Goal: Task Accomplishment & Management: Manage account settings

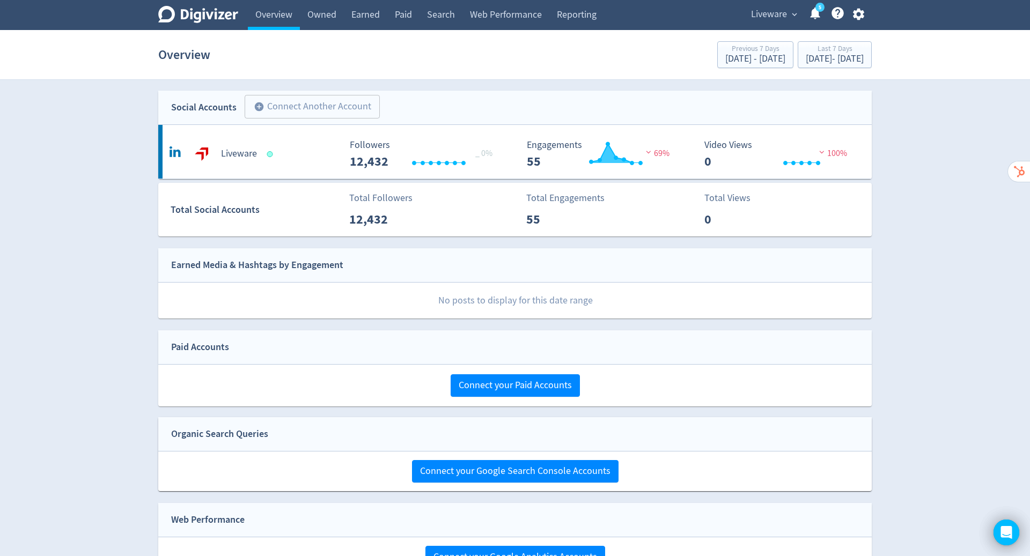
click at [855, 11] on icon "button" at bounding box center [858, 15] width 11 height 12
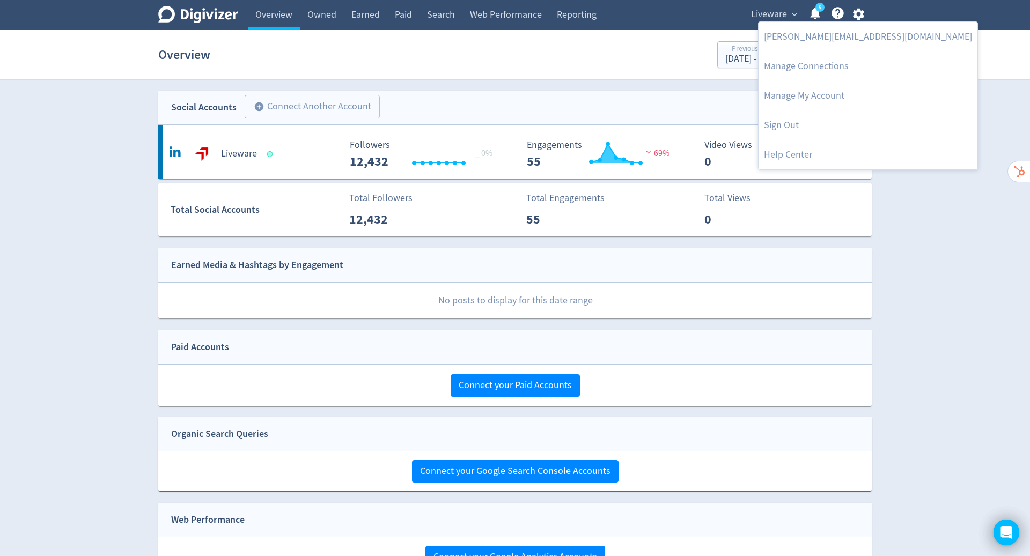
click at [806, 97] on link "Manage My Account" at bounding box center [868, 96] width 219 height 30
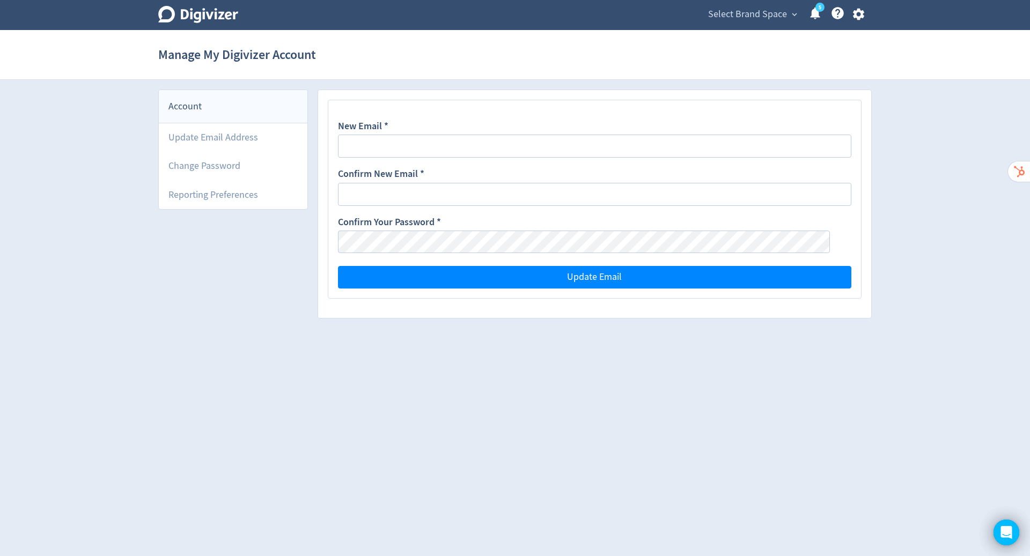
click at [853, 14] on icon "button" at bounding box center [859, 14] width 14 height 14
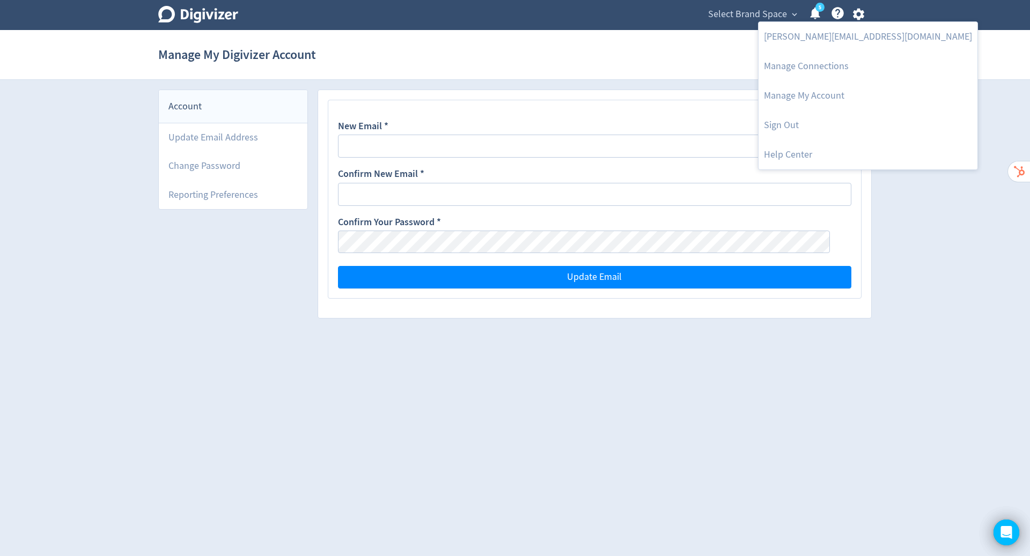
click at [778, 1] on div at bounding box center [515, 278] width 1030 height 556
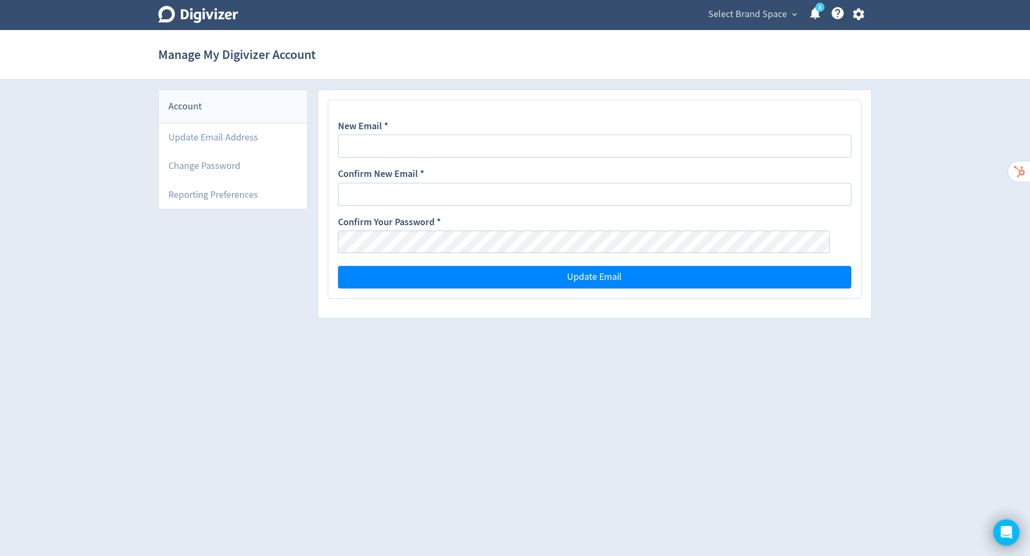
click at [778, 13] on span "Select Brand Space" at bounding box center [747, 14] width 79 height 17
click at [776, 69] on link "Liveware" at bounding box center [776, 68] width 47 height 30
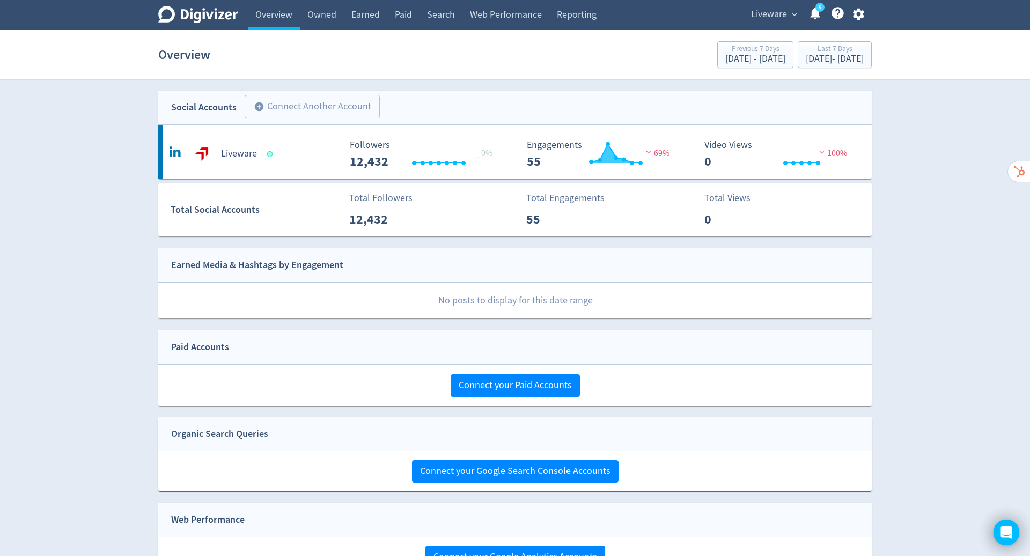
click at [774, 13] on span "Liveware" at bounding box center [769, 14] width 36 height 17
click at [740, 37] on link "Manage Brand Space" at bounding box center [753, 38] width 96 height 30
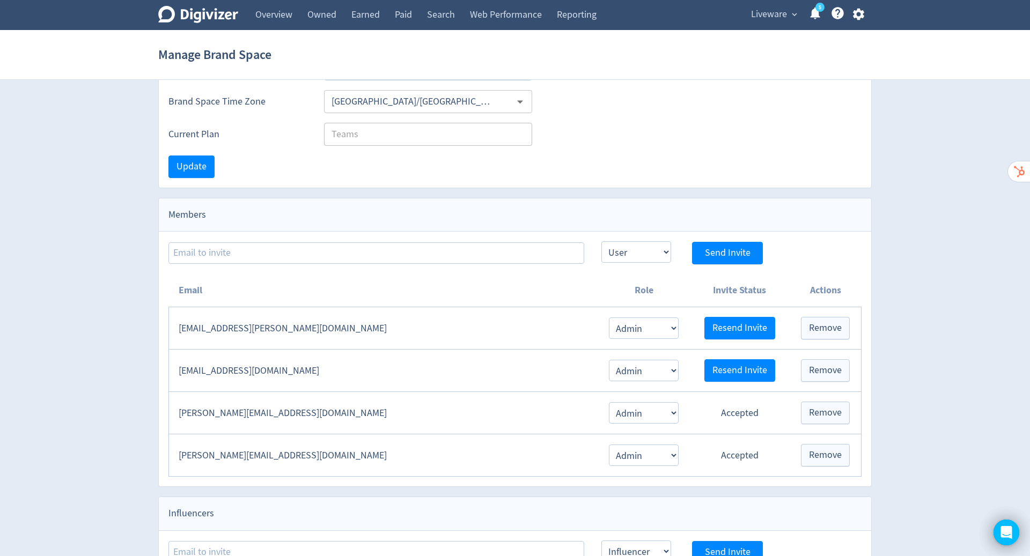
scroll to position [76, 0]
click at [725, 322] on span "Resend Invite" at bounding box center [740, 327] width 55 height 10
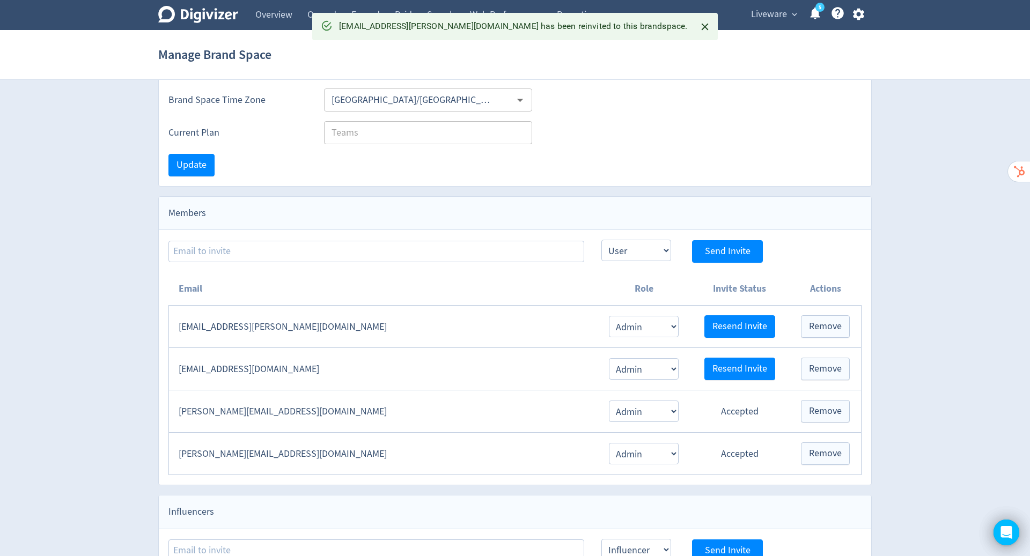
click at [779, 11] on span "Liveware" at bounding box center [769, 14] width 36 height 17
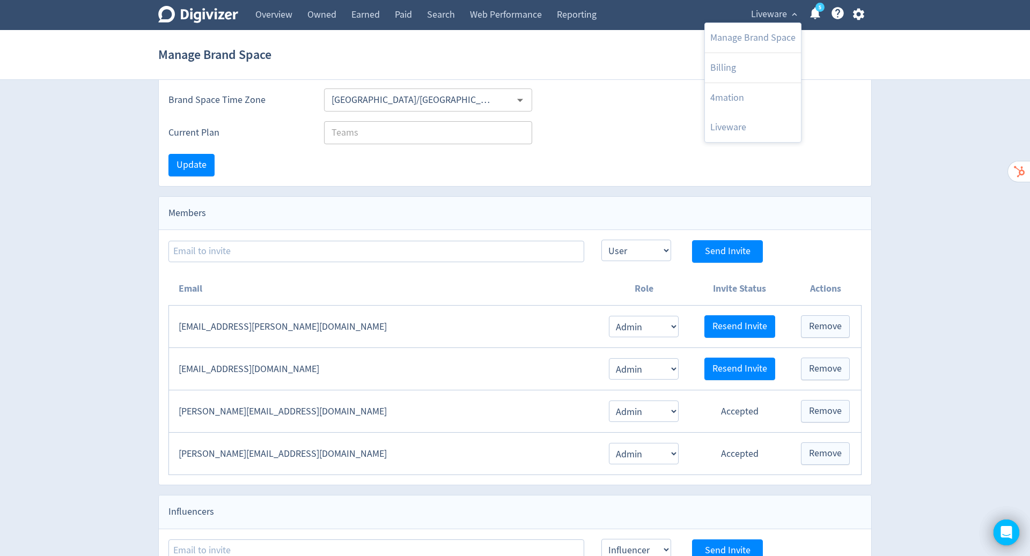
click at [742, 97] on link "4mation" at bounding box center [753, 98] width 96 height 30
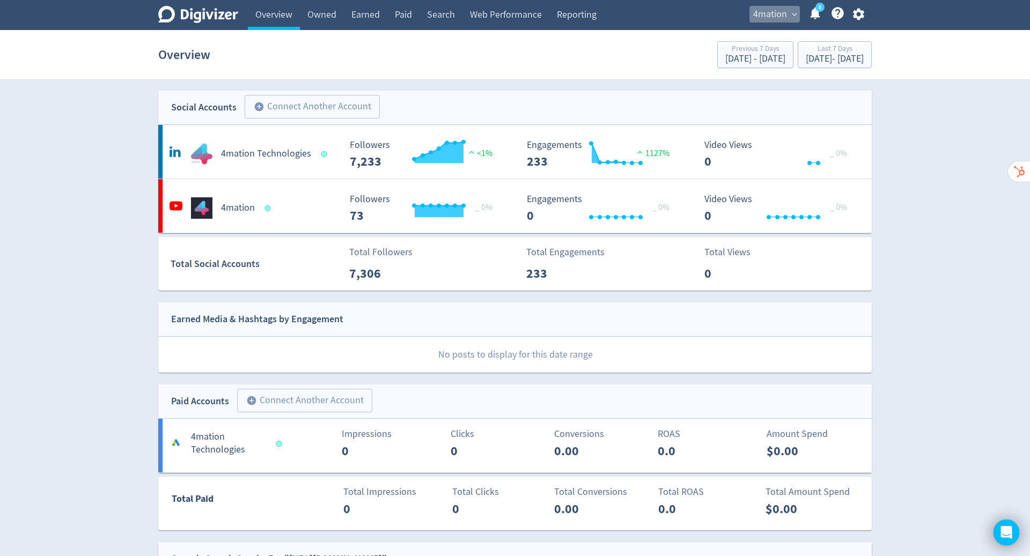
click at [784, 12] on span "4mation" at bounding box center [770, 14] width 34 height 17
click at [741, 98] on link "Liveware" at bounding box center [753, 98] width 96 height 30
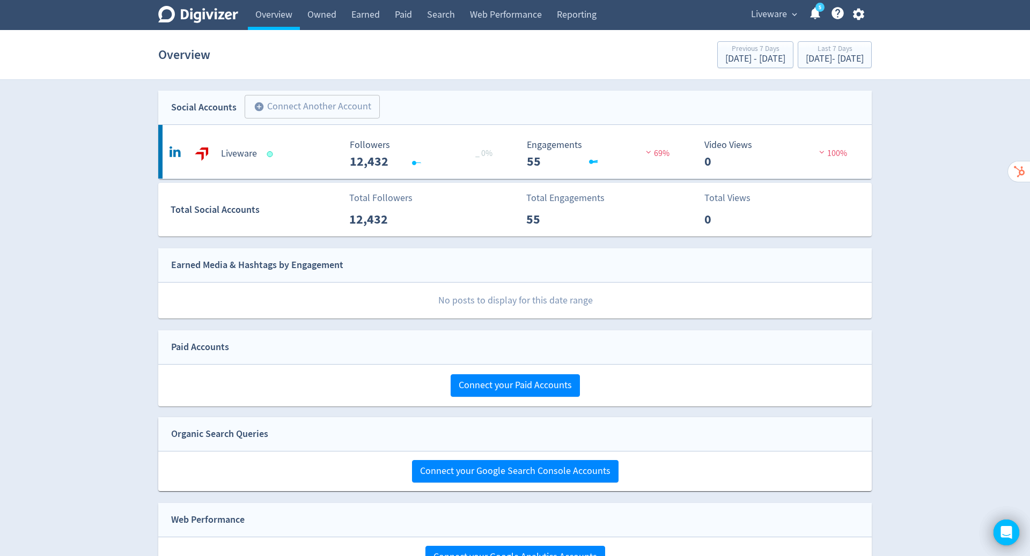
click at [781, 14] on span "Liveware" at bounding box center [769, 14] width 36 height 17
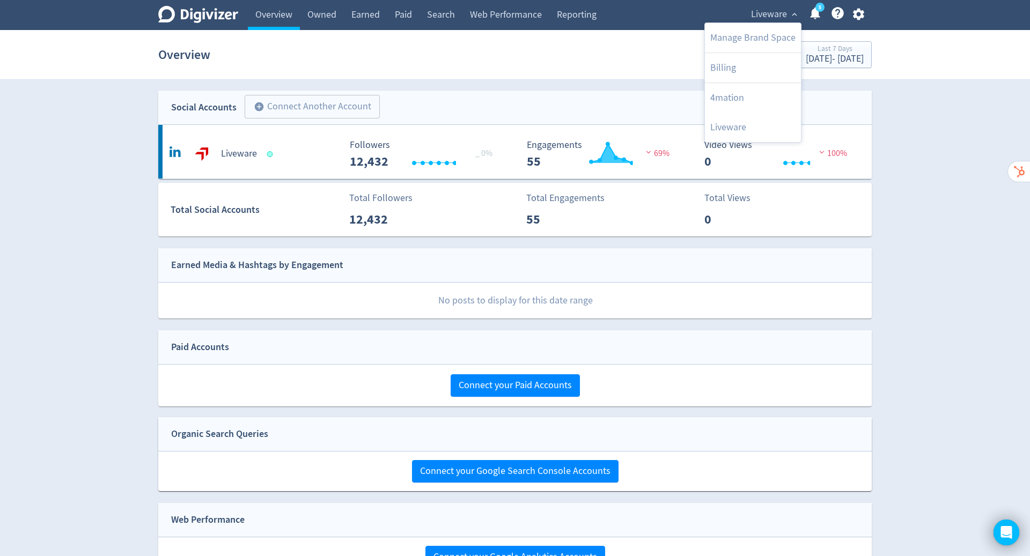
click at [760, 32] on link "Manage Brand Space" at bounding box center [753, 38] width 96 height 30
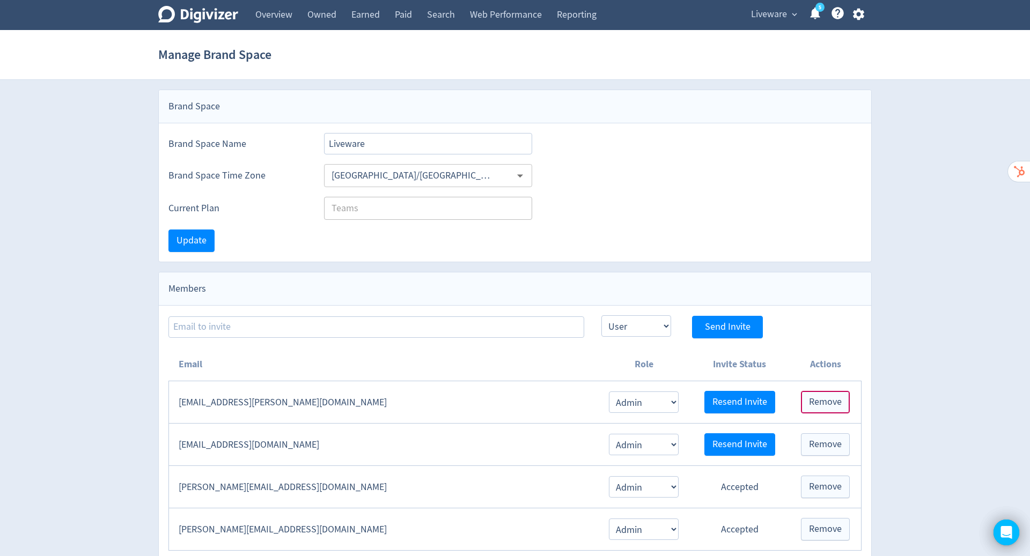
click at [824, 400] on span "Remove" at bounding box center [825, 403] width 33 height 10
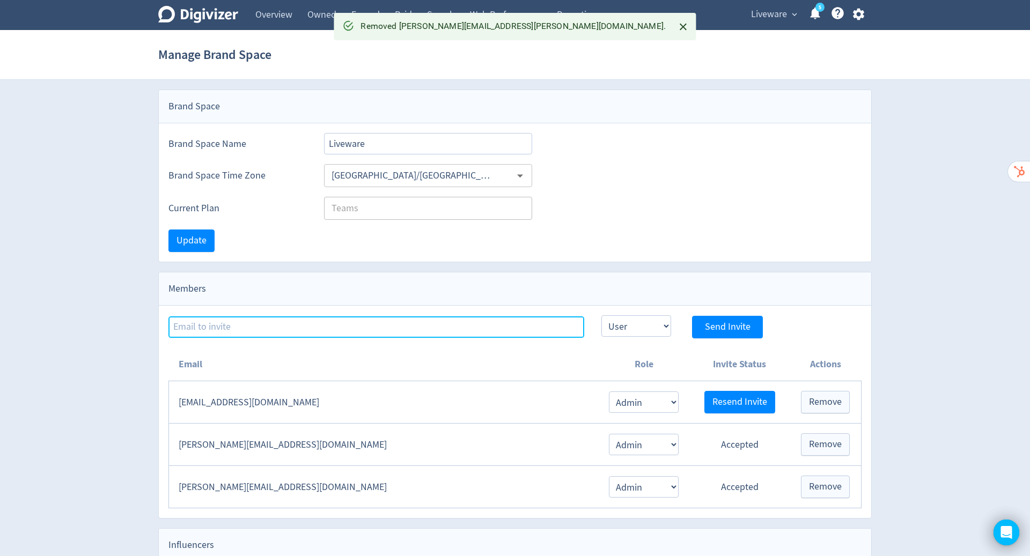
drag, startPoint x: 781, startPoint y: 14, endPoint x: 415, endPoint y: 327, distance: 481.4
click at [415, 327] on input at bounding box center [376, 327] width 416 height 21
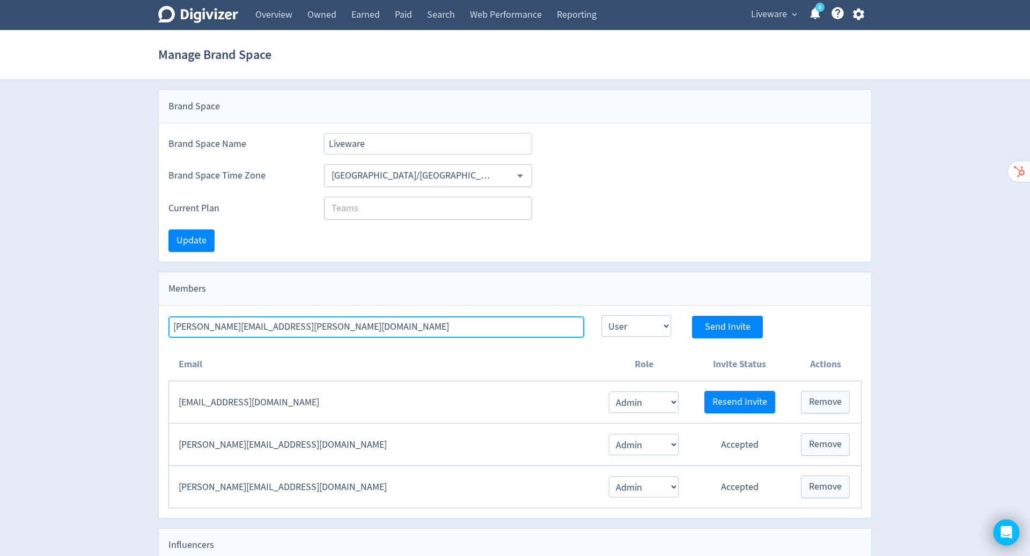
type input "[PERSON_NAME][EMAIL_ADDRESS][PERSON_NAME][DOMAIN_NAME]"
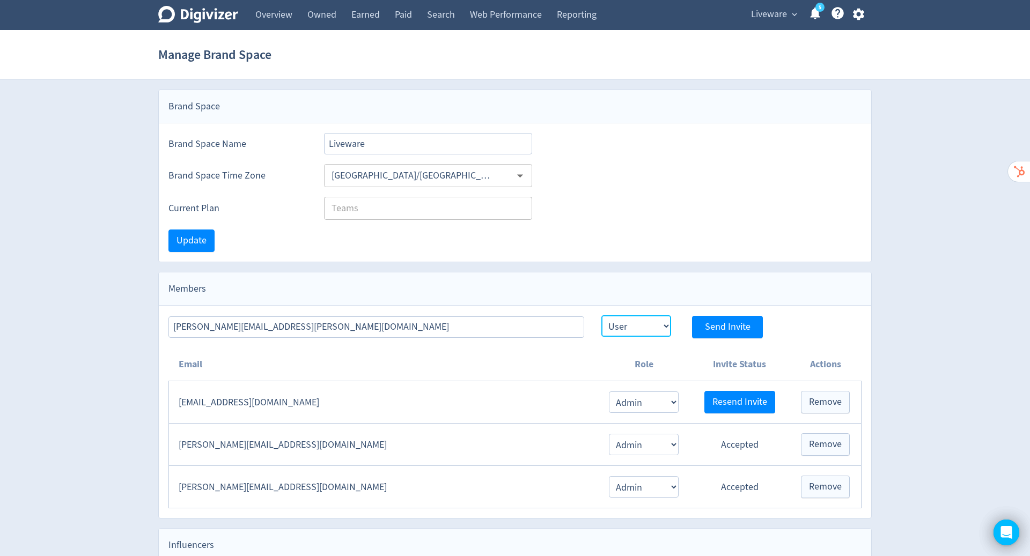
drag, startPoint x: 415, startPoint y: 327, endPoint x: 651, endPoint y: 326, distance: 236.1
click at [651, 326] on select "Admin User" at bounding box center [637, 326] width 70 height 21
select select "ADMIN"
click at [602, 316] on select "Admin User" at bounding box center [637, 326] width 70 height 21
click at [708, 326] on span "Send Invite" at bounding box center [728, 327] width 46 height 10
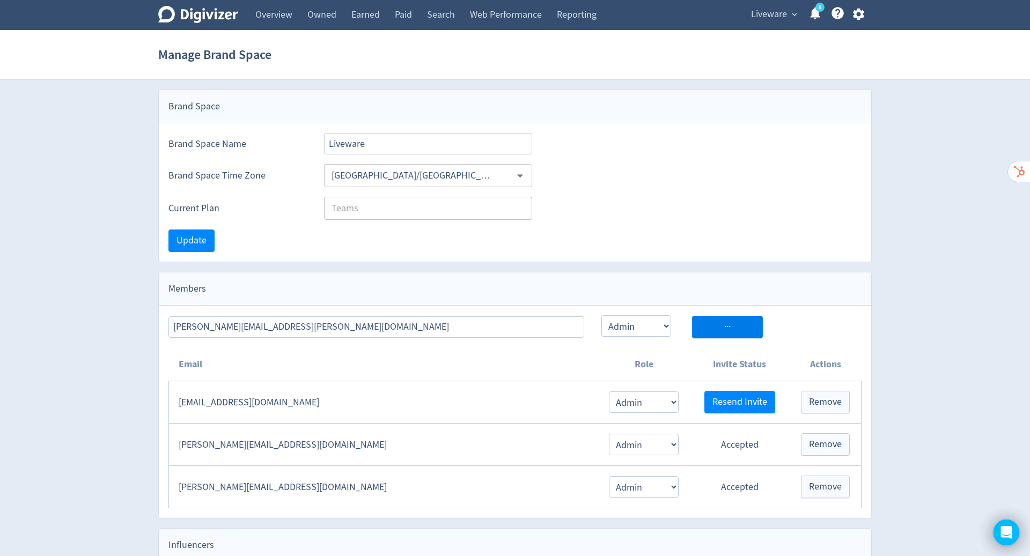
select select "USER"
